Goal: Information Seeking & Learning: Learn about a topic

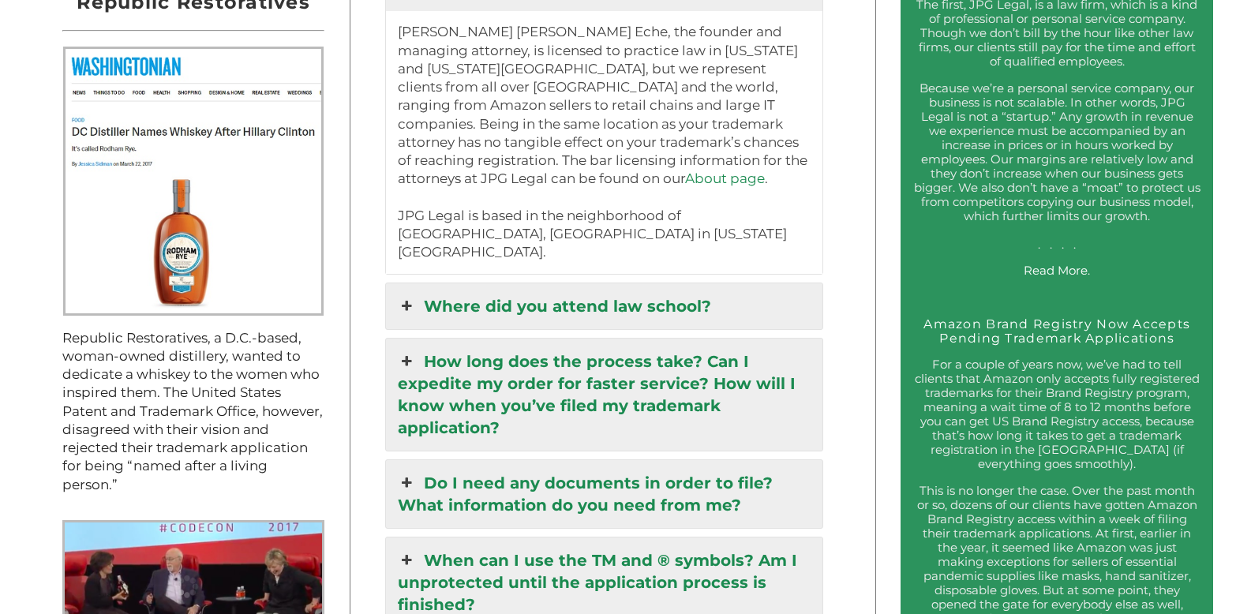
scroll to position [1690, 0]
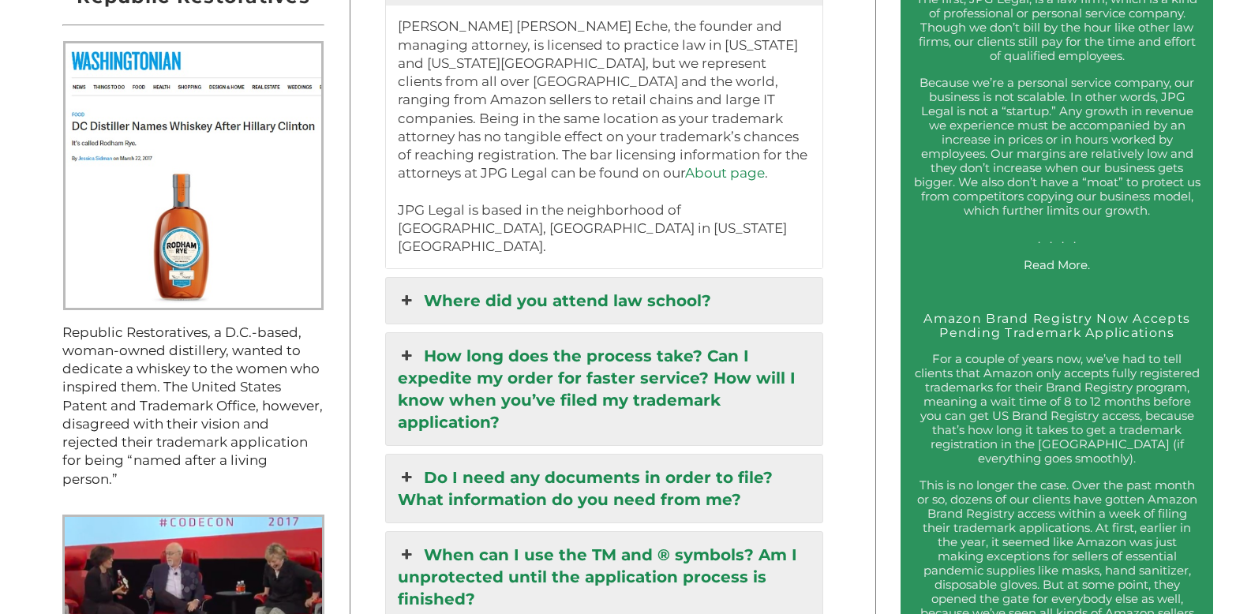
click at [415, 290] on icon at bounding box center [406, 301] width 17 height 22
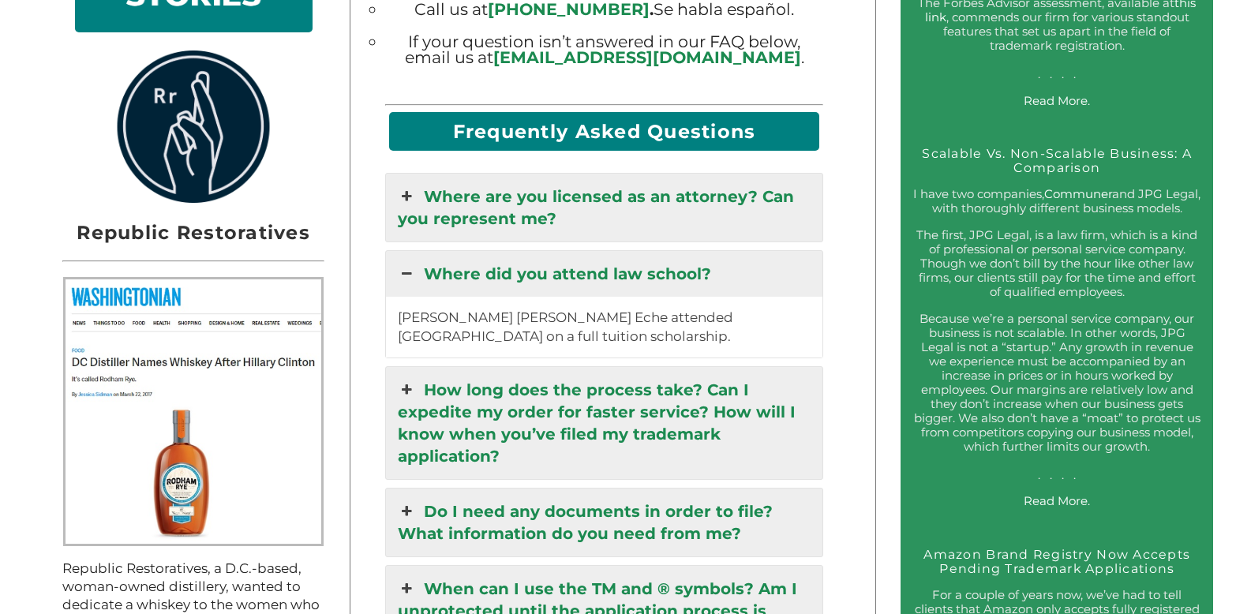
scroll to position [1451, 0]
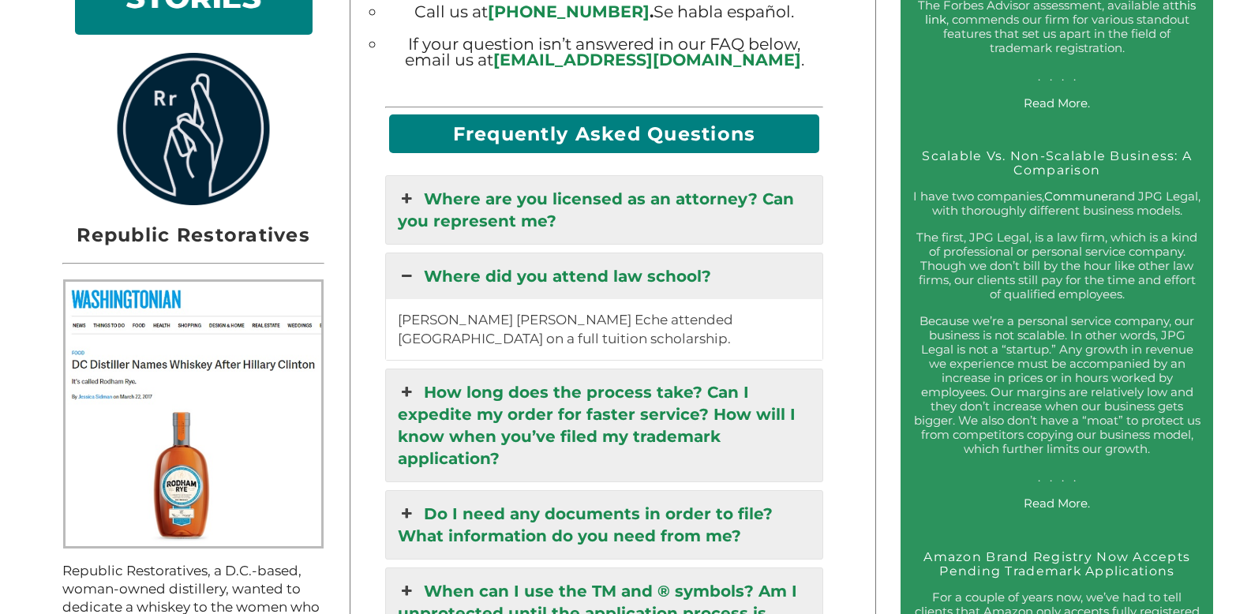
click at [410, 381] on icon at bounding box center [406, 392] width 17 height 22
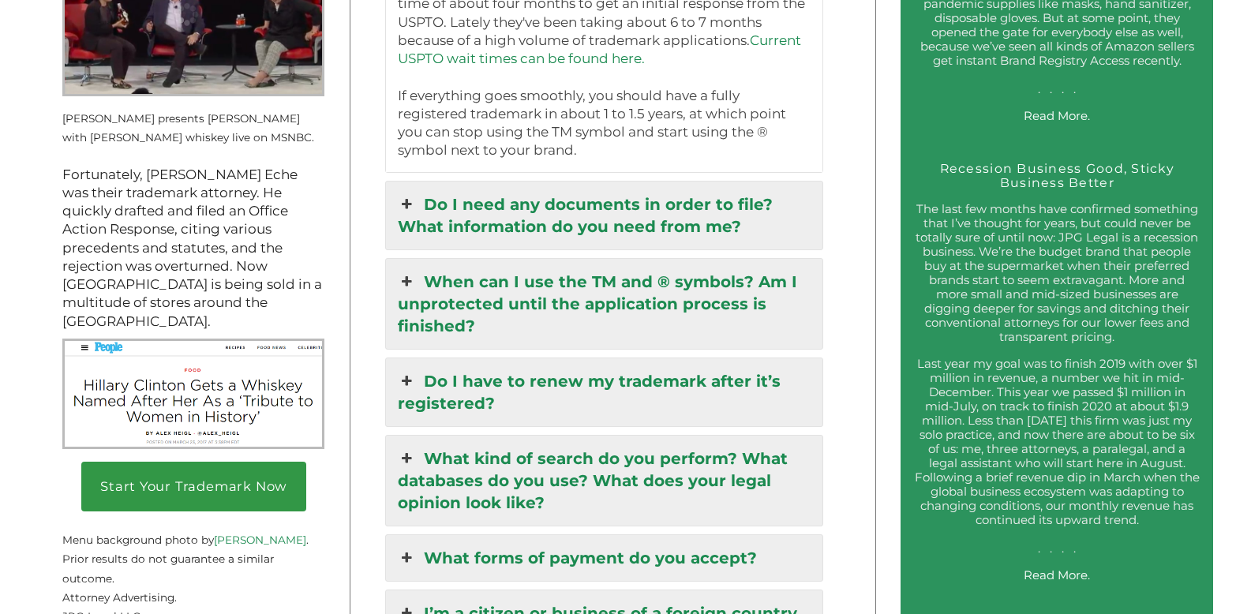
scroll to position [2260, 0]
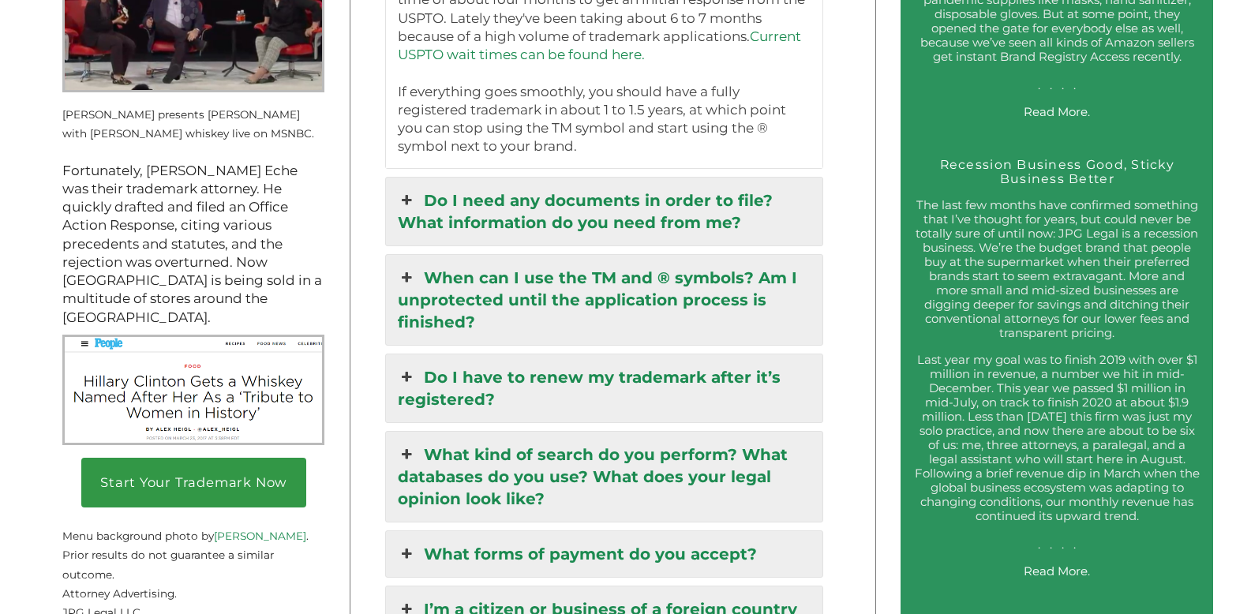
click at [412, 189] on icon at bounding box center [406, 200] width 17 height 22
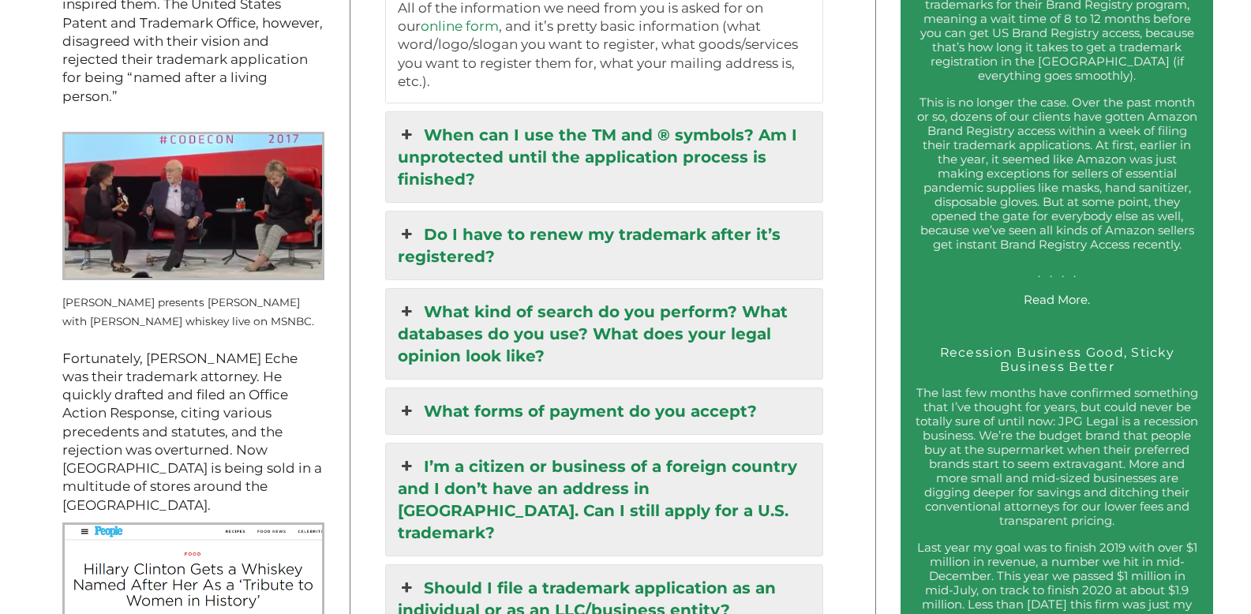
scroll to position [2076, 0]
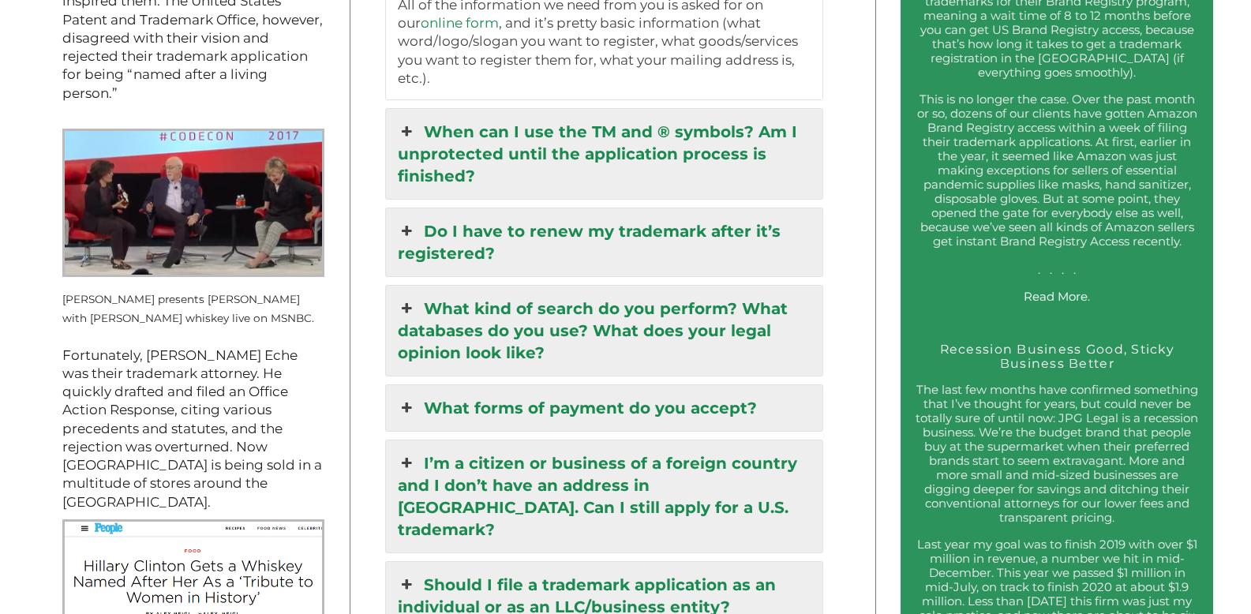
click at [410, 121] on icon at bounding box center [406, 132] width 17 height 22
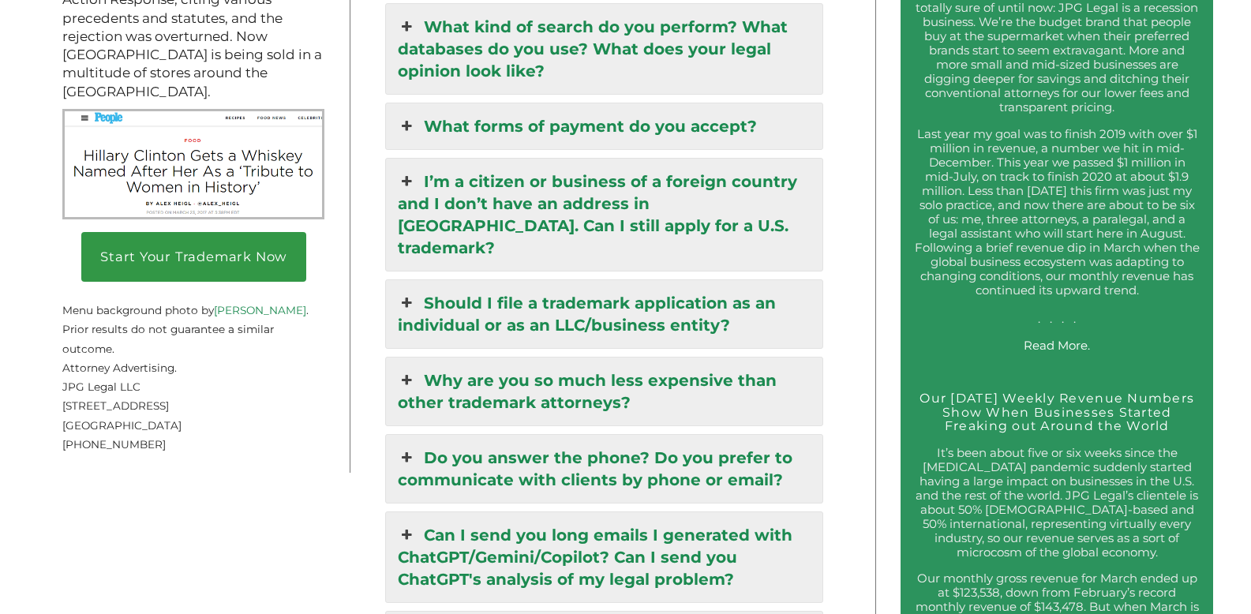
scroll to position [2487, 0]
click at [411, 114] on icon at bounding box center [406, 125] width 17 height 22
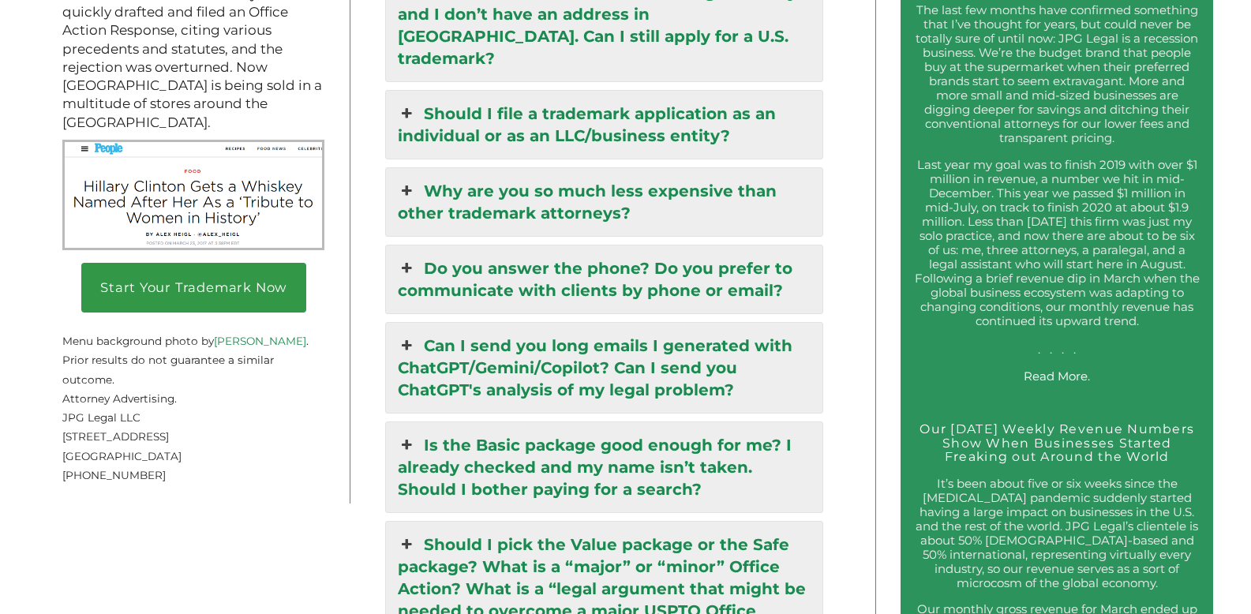
scroll to position [2459, 0]
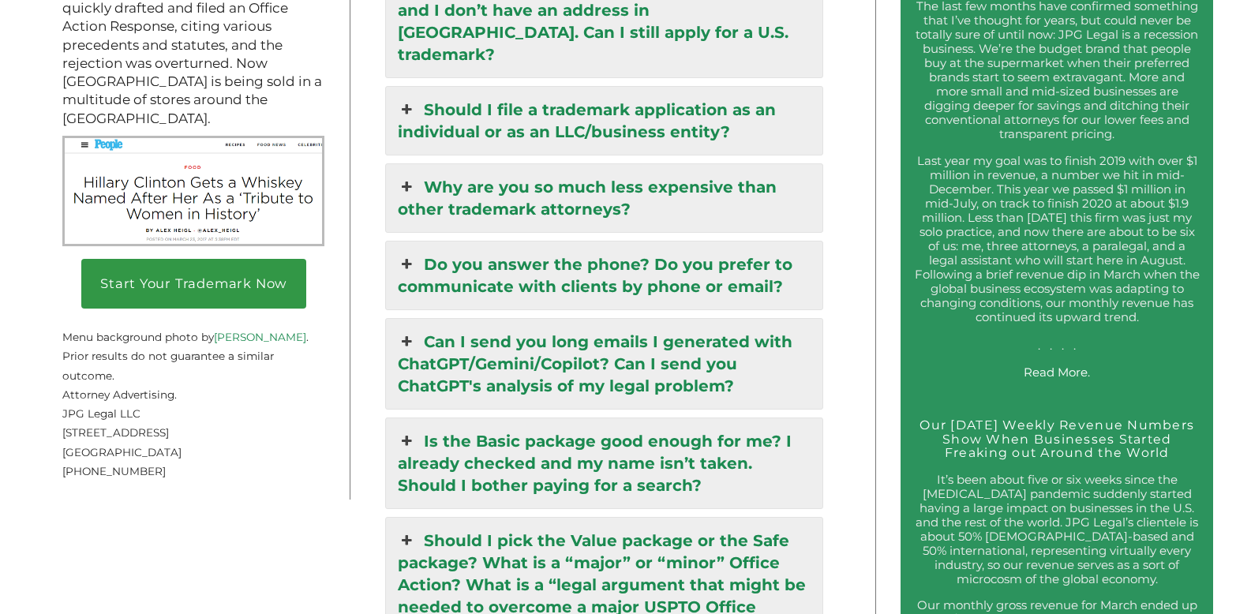
click at [411, 176] on icon at bounding box center [406, 187] width 17 height 22
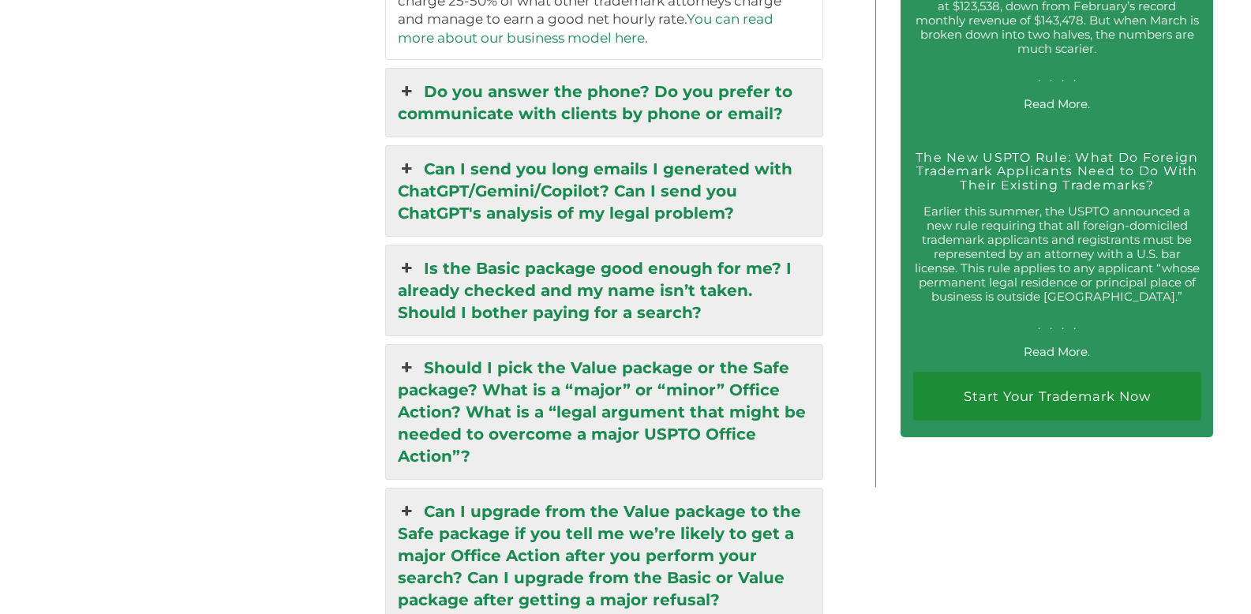
scroll to position [3074, 0]
click at [412, 257] on icon at bounding box center [406, 268] width 17 height 22
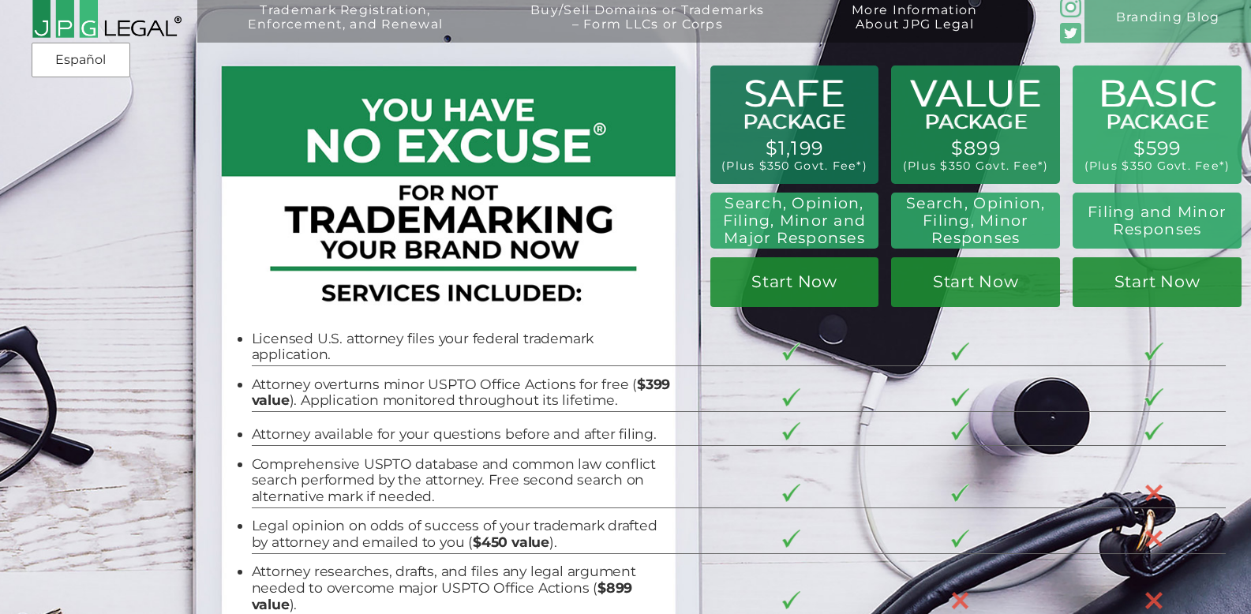
scroll to position [0, 0]
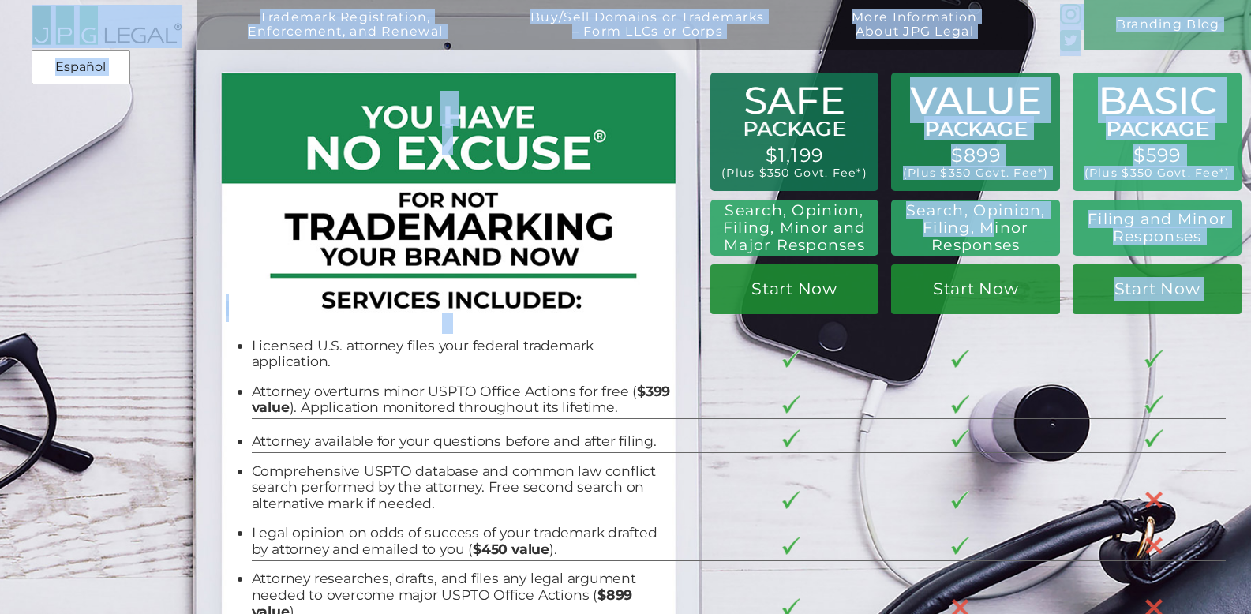
drag, startPoint x: 721, startPoint y: 210, endPoint x: 988, endPoint y: 227, distance: 268.2
click at [990, 38] on div "Trademark Registration, Enforcement, and Renewal File a Trademark Application T…" at bounding box center [625, 19] width 1251 height 38
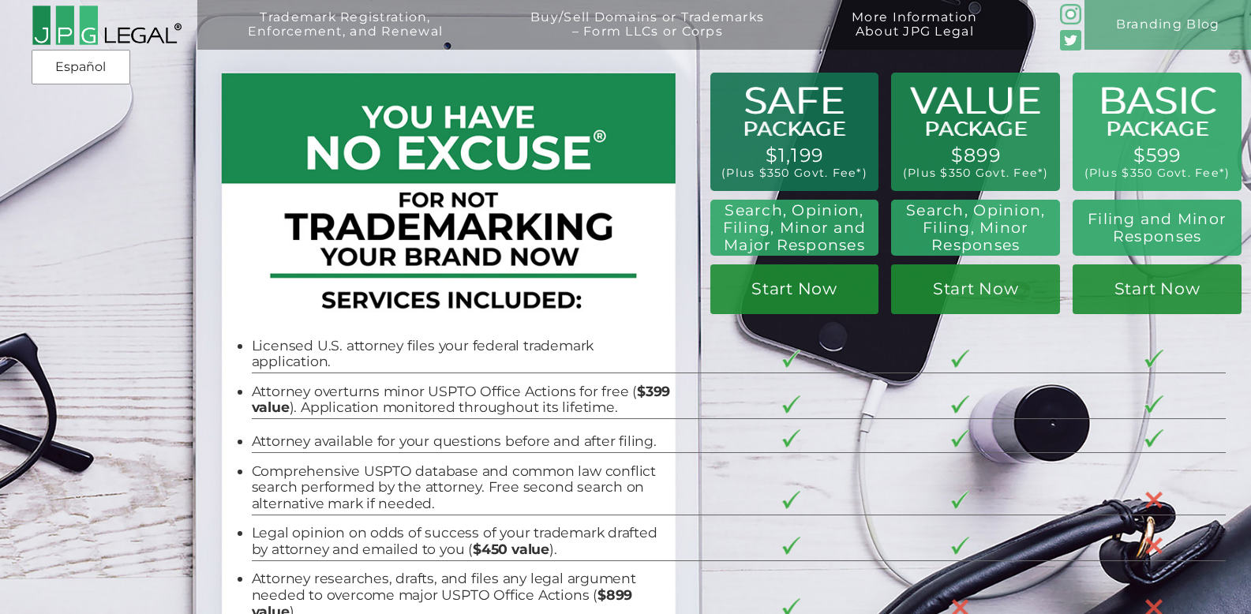
click at [140, 167] on div "Trademark Registration, Enforcement, and Renewal File a Trademark Application T…" at bounding box center [625, 112] width 1251 height 225
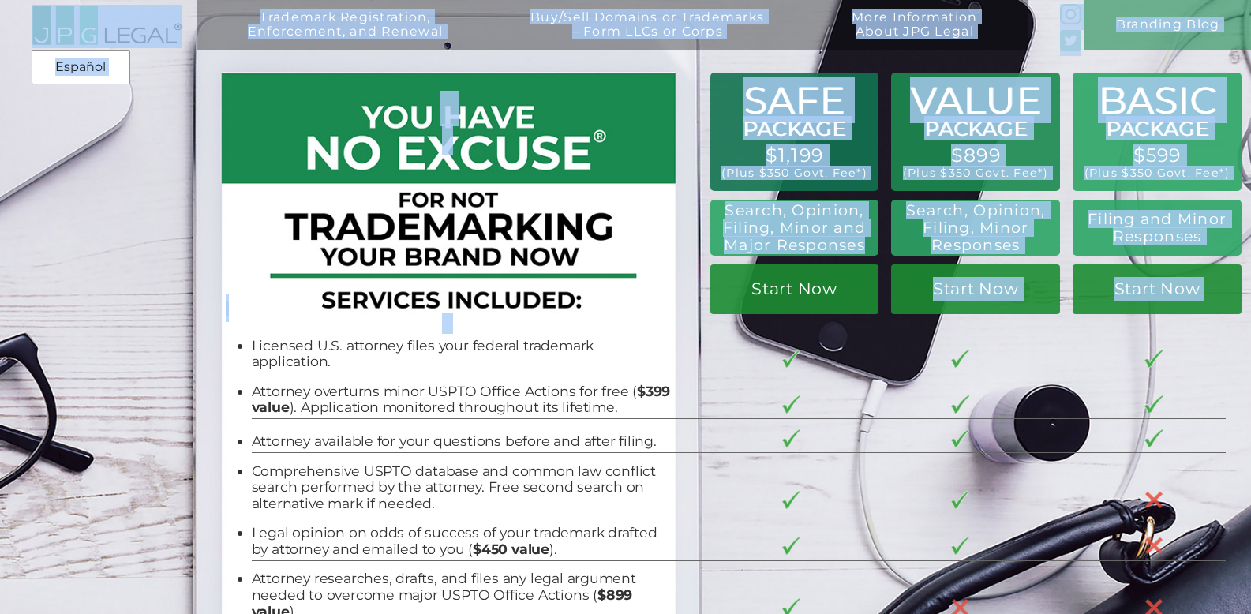
drag, startPoint x: 864, startPoint y: 248, endPoint x: 724, endPoint y: 226, distance: 142.3
click at [724, 38] on div "Trademark Registration, Enforcement, and Renewal File a Trademark Application T…" at bounding box center [625, 19] width 1251 height 38
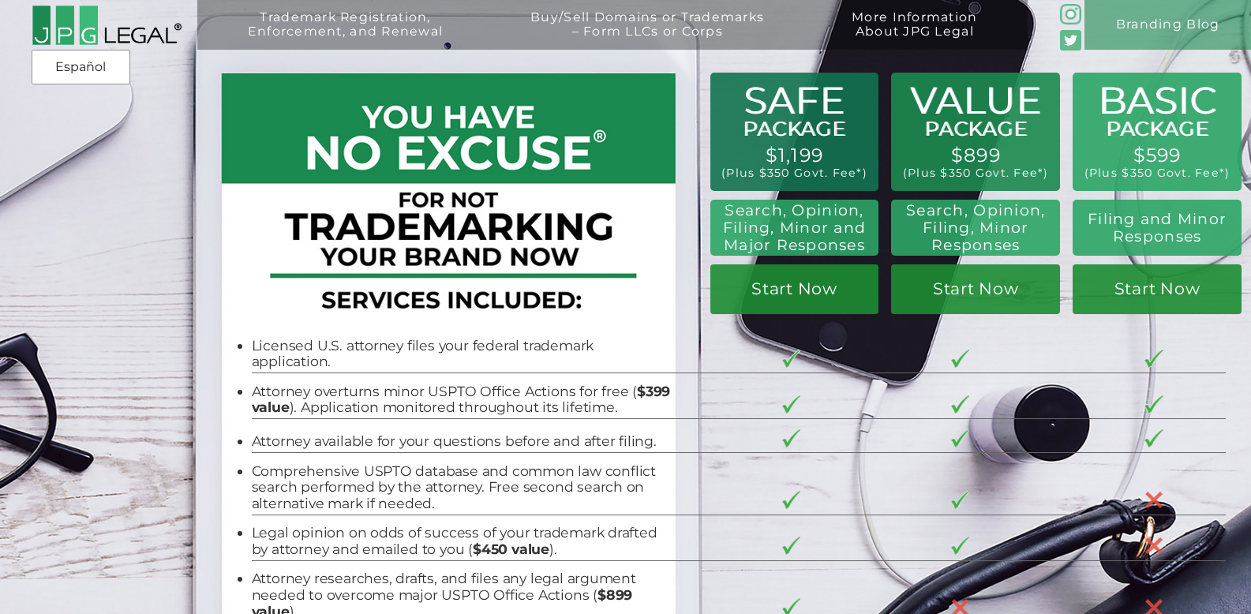
click at [717, 216] on div "Trademark Registration, Enforcement, and Renewal File a Trademark Application T…" at bounding box center [625, 112] width 1251 height 225
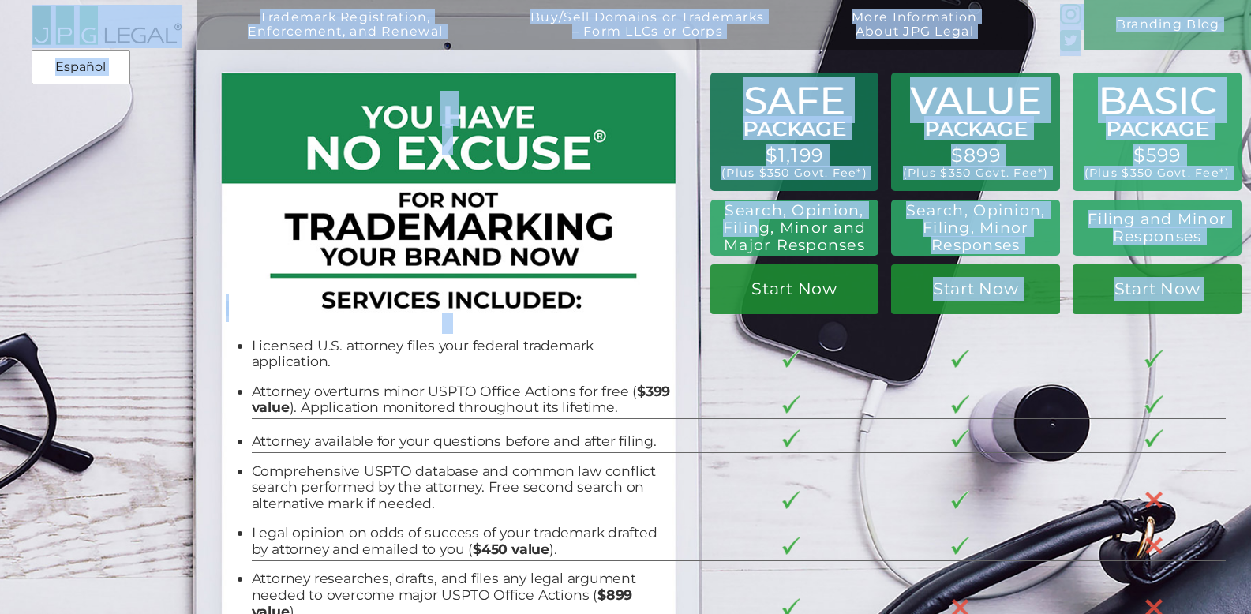
drag, startPoint x: 721, startPoint y: 211, endPoint x: 759, endPoint y: 227, distance: 41.4
click at [759, 38] on div "Trademark Registration, Enforcement, and Renewal File a Trademark Application T…" at bounding box center [625, 19] width 1251 height 38
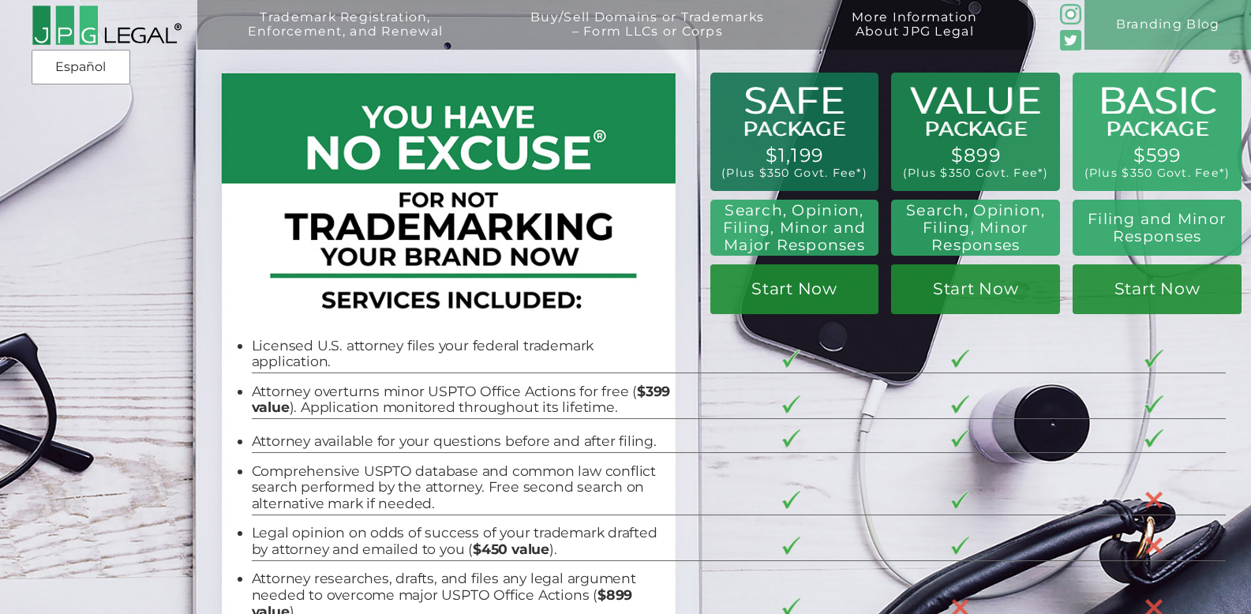
click at [722, 214] on div "Trademark Registration, Enforcement, and Renewal File a Trademark Application T…" at bounding box center [625, 112] width 1251 height 225
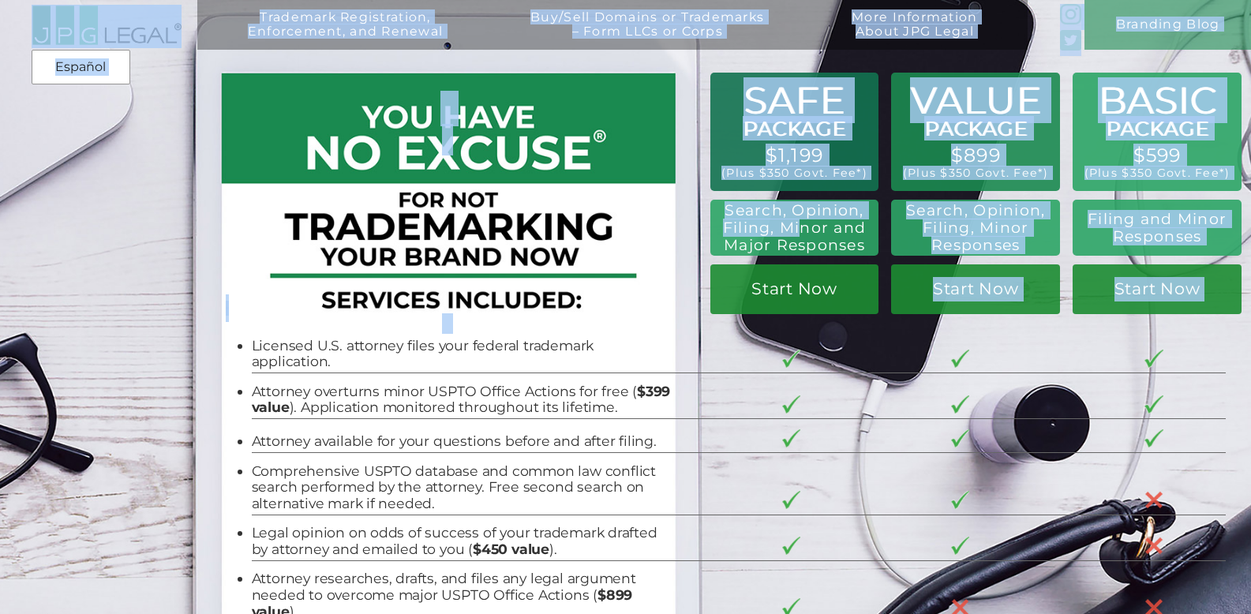
drag, startPoint x: 730, startPoint y: 211, endPoint x: 798, endPoint y: 234, distance: 71.9
click at [798, 38] on div "Trademark Registration, Enforcement, and Renewal File a Trademark Application T…" at bounding box center [625, 19] width 1251 height 38
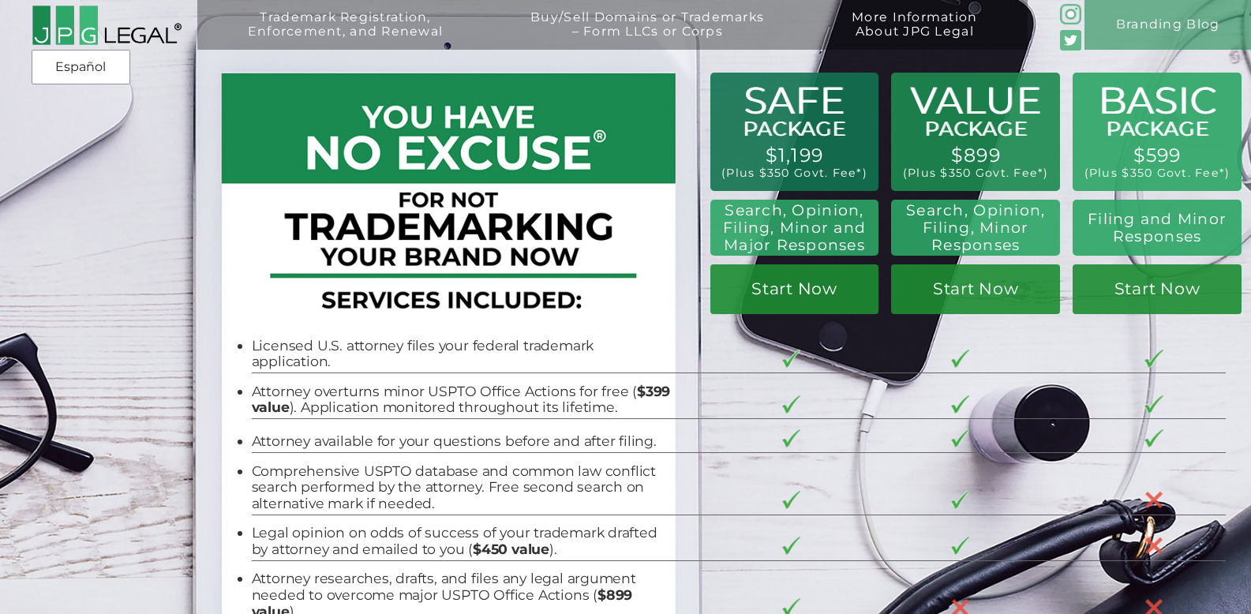
click at [734, 221] on div "Trademark Registration, Enforcement, and Renewal File a Trademark Application T…" at bounding box center [625, 112] width 1251 height 225
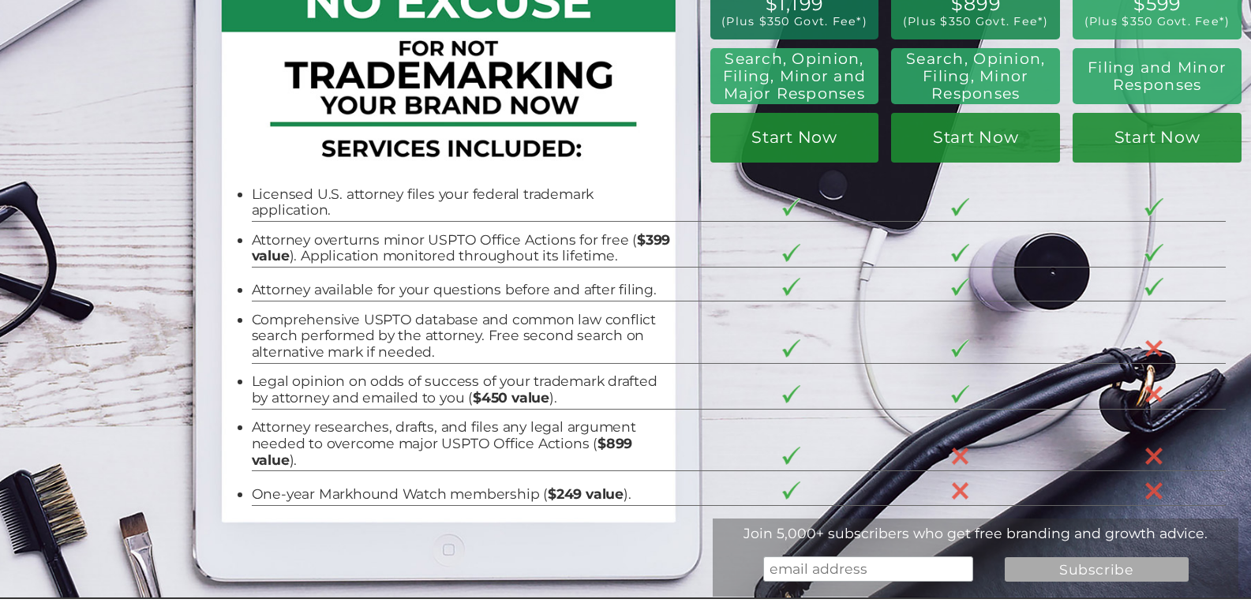
scroll to position [152, 0]
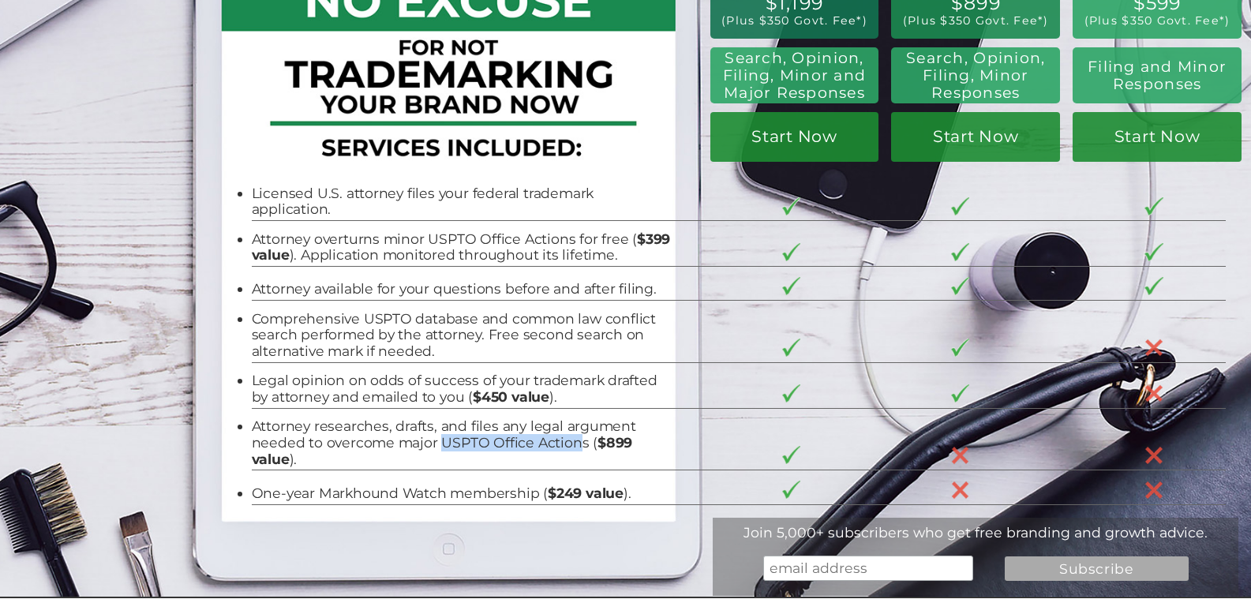
drag, startPoint x: 431, startPoint y: 437, endPoint x: 572, endPoint y: 436, distance: 141.3
click at [572, 436] on li "Attorney researches, drafts, and files any legal argument needed to overcome ma…" at bounding box center [463, 442] width 422 height 49
copy li "USPTO Office Action"
click at [389, 435] on li "Attorney researches, drafts, and files any legal argument needed to overcome ma…" at bounding box center [463, 442] width 422 height 49
drag, startPoint x: 389, startPoint y: 435, endPoint x: 571, endPoint y: 439, distance: 181.6
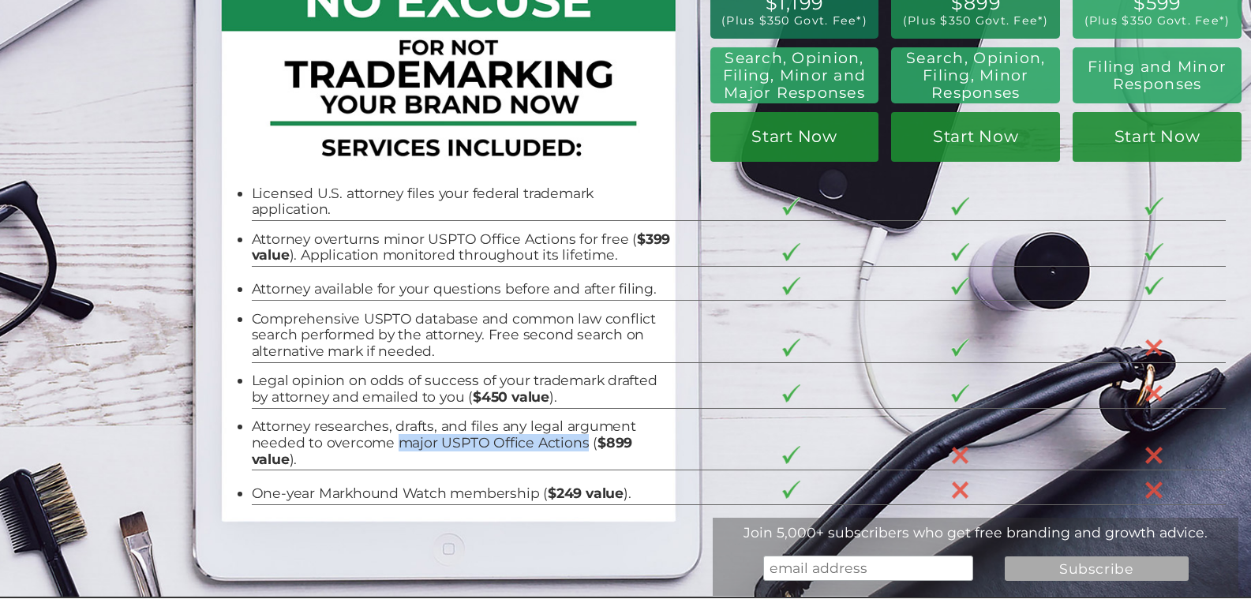
click at [571, 439] on li "Attorney researches, drafts, and files any legal argument needed to overcome ma…" at bounding box center [463, 442] width 422 height 49
copy li "major USPTO Office Actions"
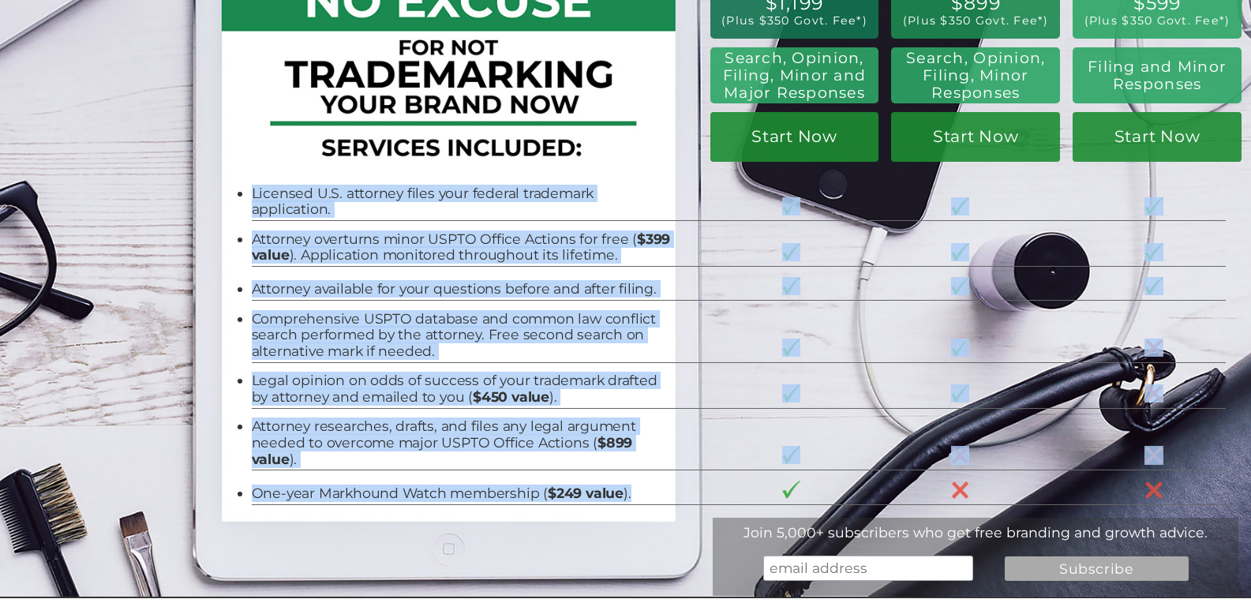
drag, startPoint x: 242, startPoint y: 197, endPoint x: 636, endPoint y: 491, distance: 491.2
click at [636, 492] on tbody "Licensed U.S. attorney files your federal trademark application. Attorney overt…" at bounding box center [739, 340] width 975 height 330
copy tbody "Licensed U.S. attorney files your federal trademark application. Attorney overt…"
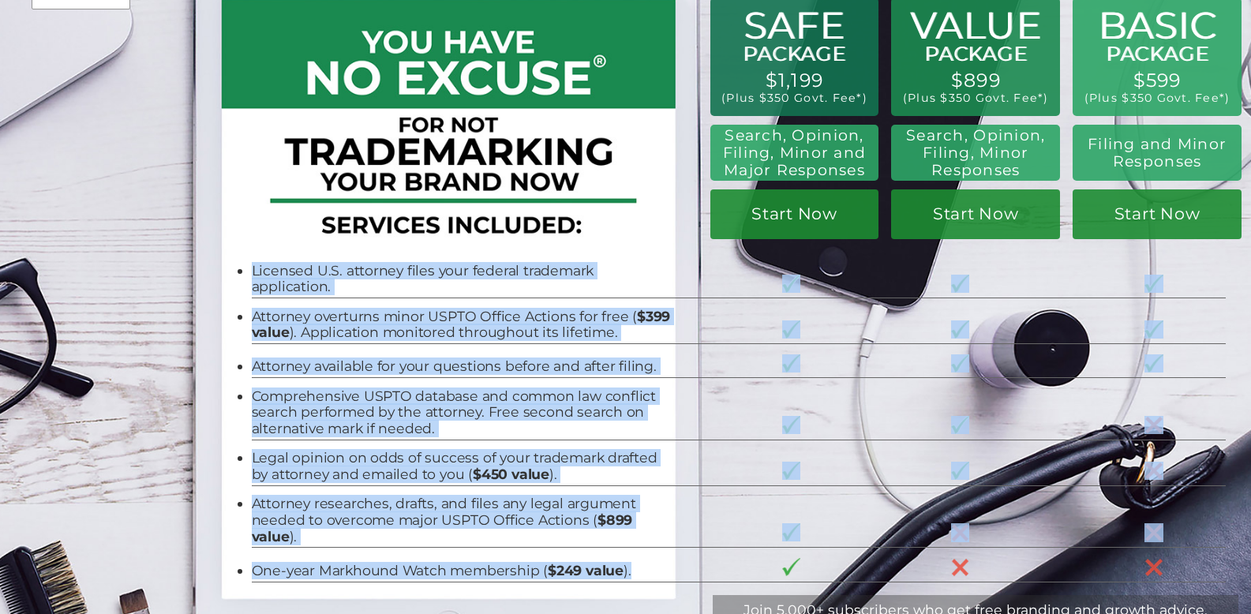
scroll to position [81, 0]
